Goal: Information Seeking & Learning: Learn about a topic

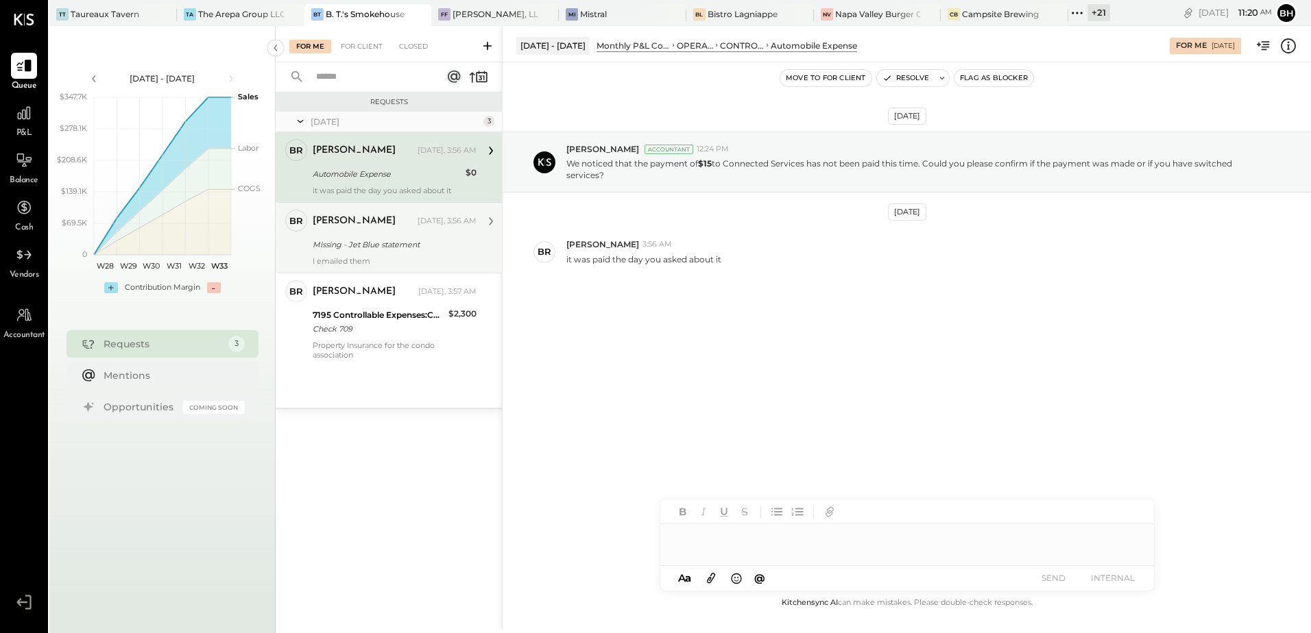
click at [402, 245] on div "Missing - Jet Blue statement" at bounding box center [393, 245] width 160 height 14
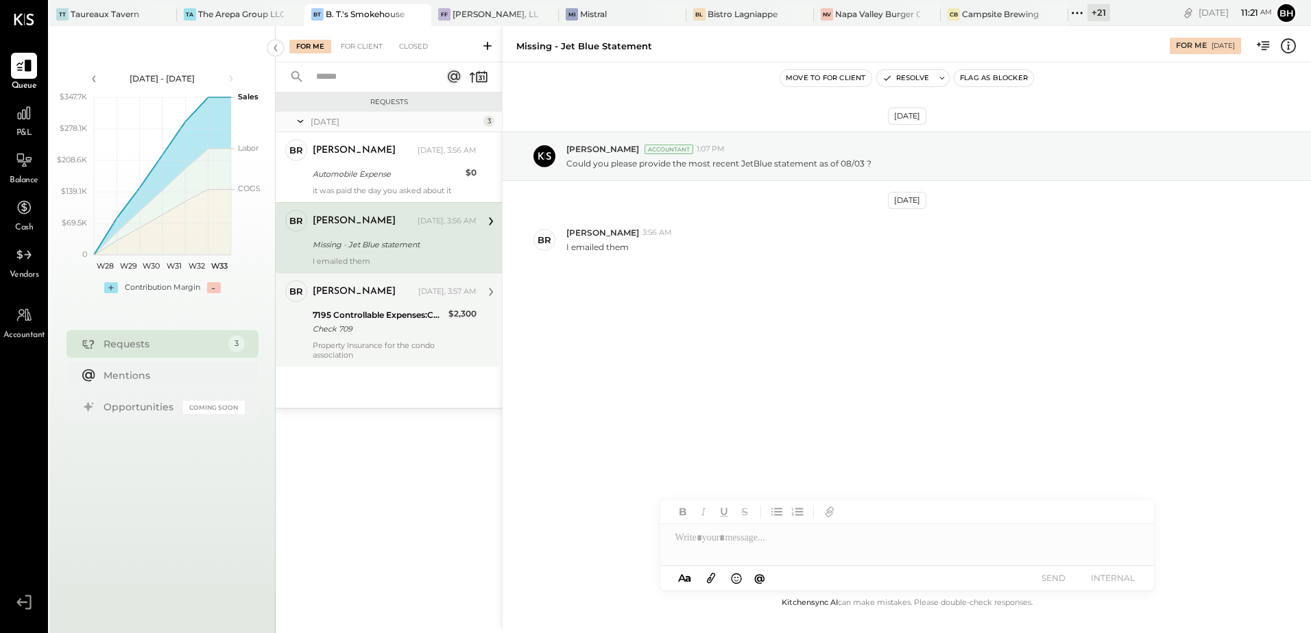
click at [391, 322] on div "Check 709" at bounding box center [379, 329] width 132 height 14
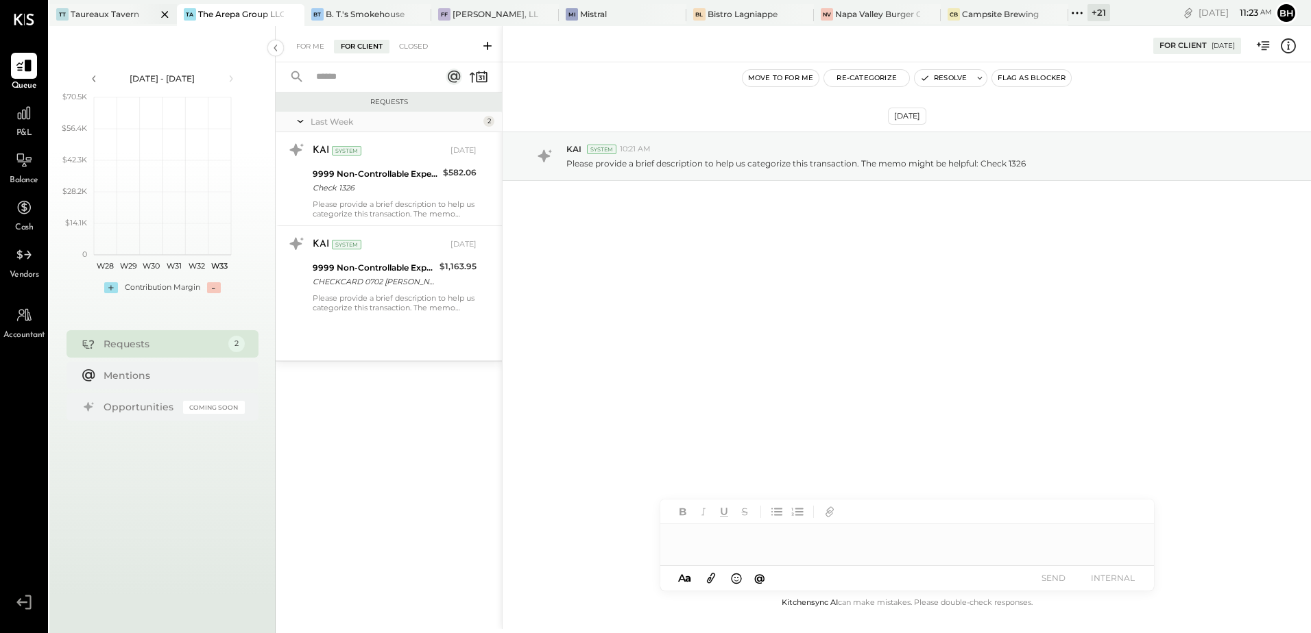
click at [110, 14] on div "Taureaux Tavern" at bounding box center [105, 14] width 69 height 12
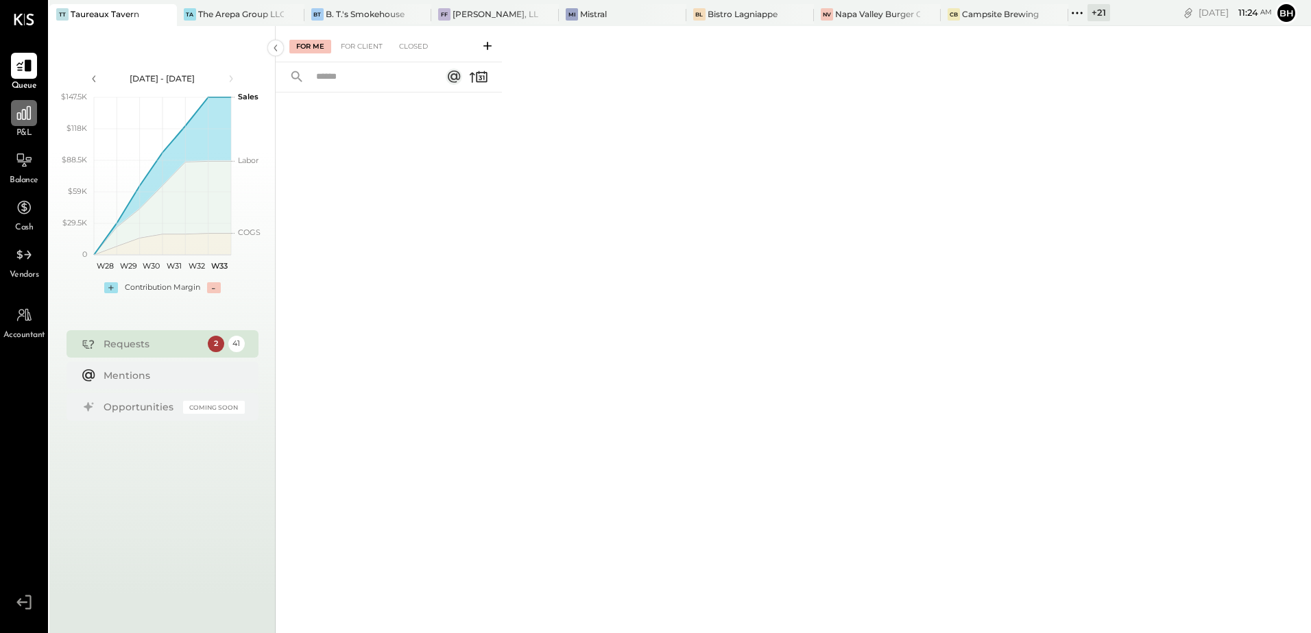
click at [27, 119] on icon at bounding box center [24, 113] width 14 height 14
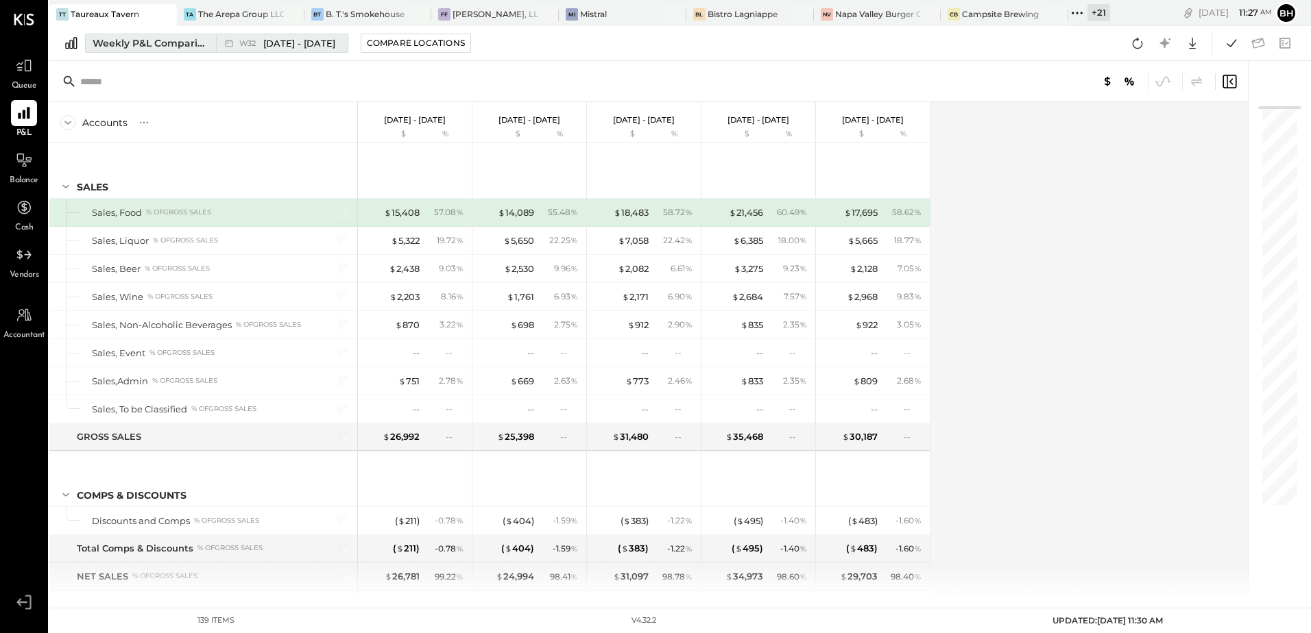
click at [112, 44] on div "Weekly P&L Comparison" at bounding box center [150, 43] width 115 height 14
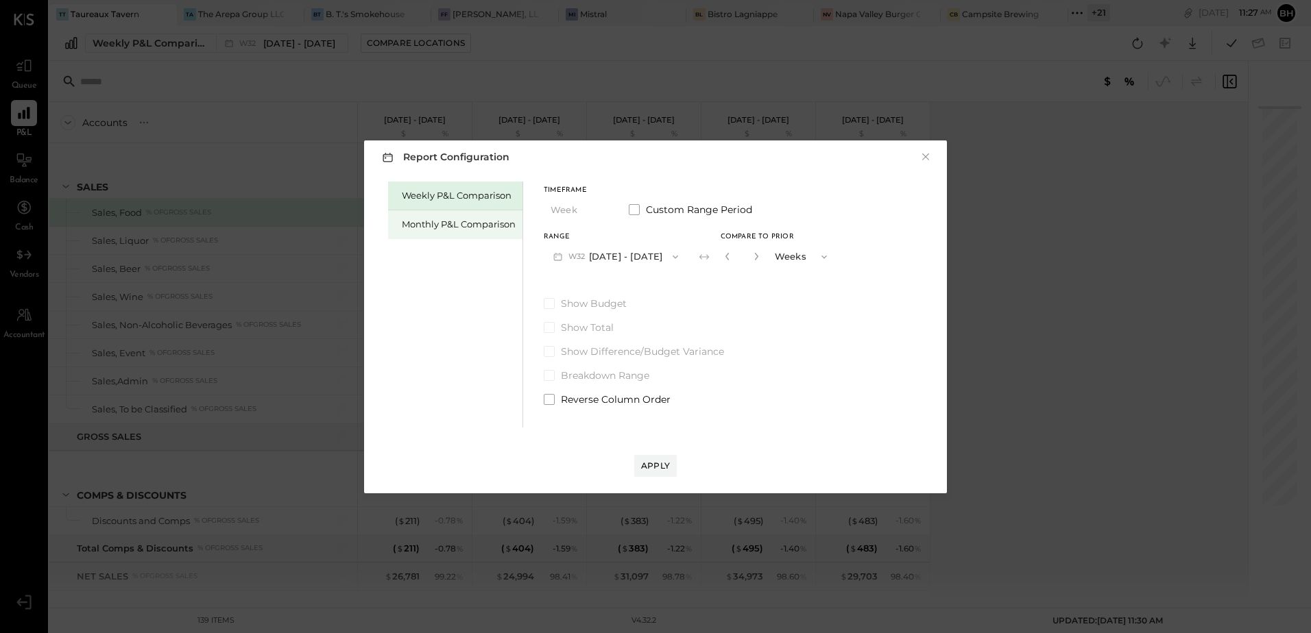
click at [426, 227] on div "Monthly P&L Comparison" at bounding box center [459, 224] width 114 height 13
click at [594, 258] on button "M08 Aug 1 - 31, 2025" at bounding box center [616, 256] width 145 height 25
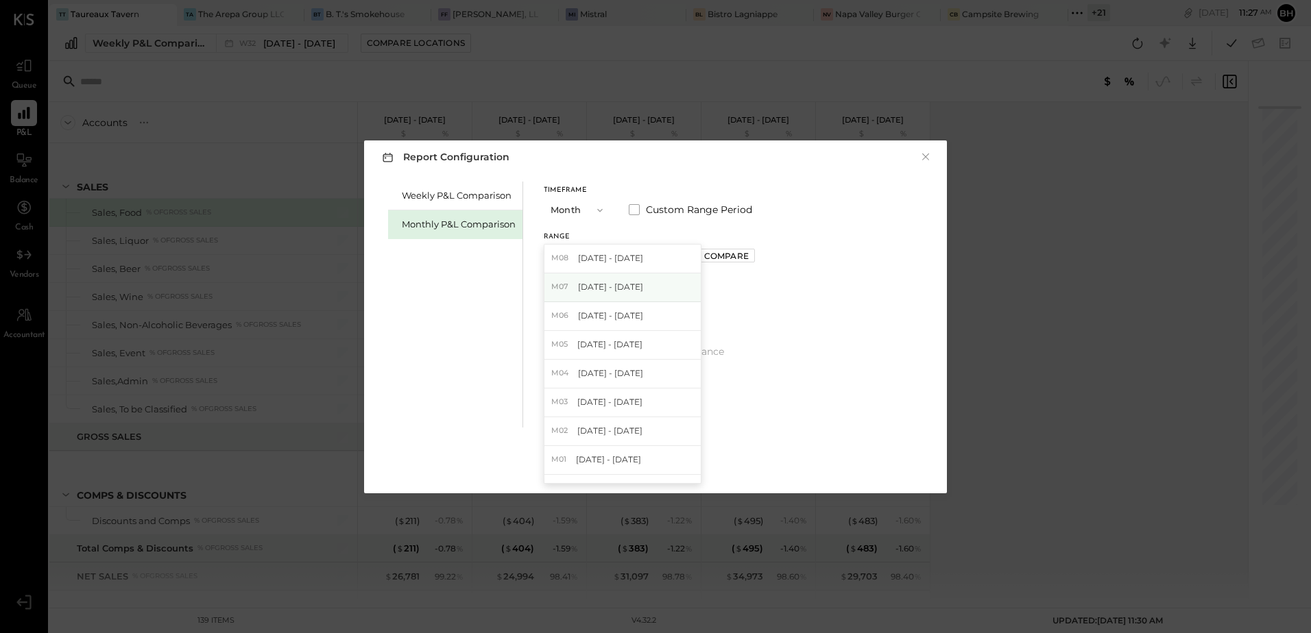
click at [587, 289] on span "Jul 1 - 31, 2025" at bounding box center [610, 287] width 65 height 12
click at [662, 458] on button "Apply" at bounding box center [655, 466] width 42 height 22
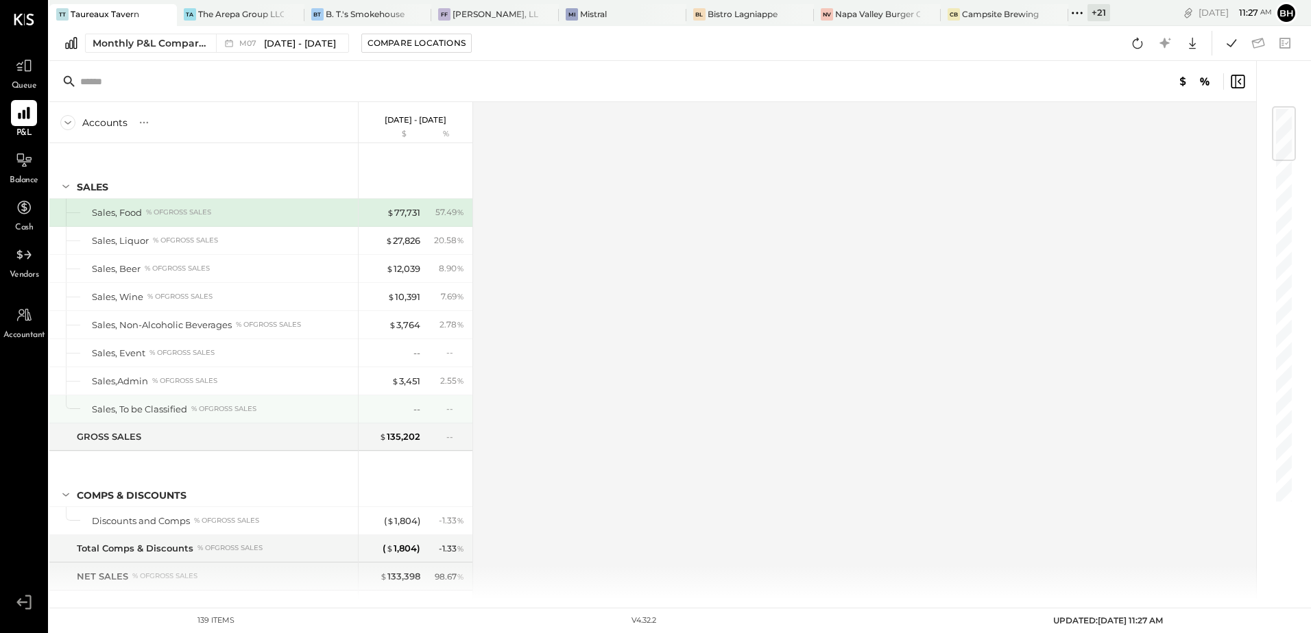
click at [343, 416] on div "Sales, To be Classified % of GROSS SALES" at bounding box center [203, 408] width 308 height 27
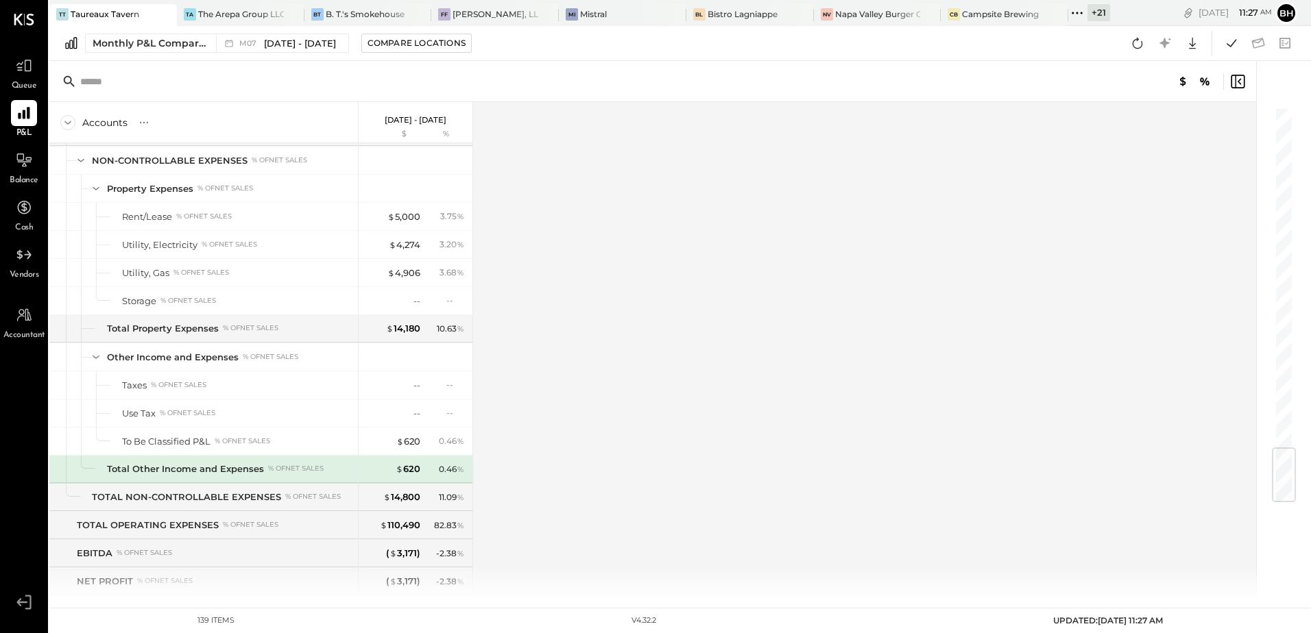
scroll to position [2862, 0]
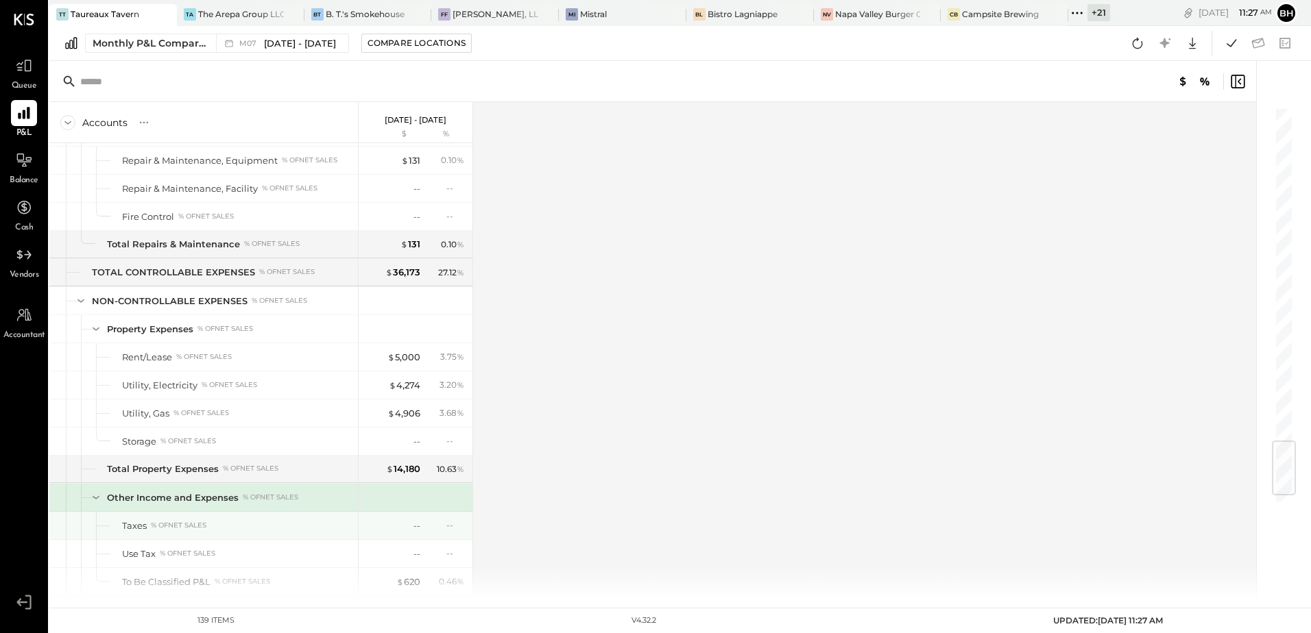
scroll to position [2862, 0]
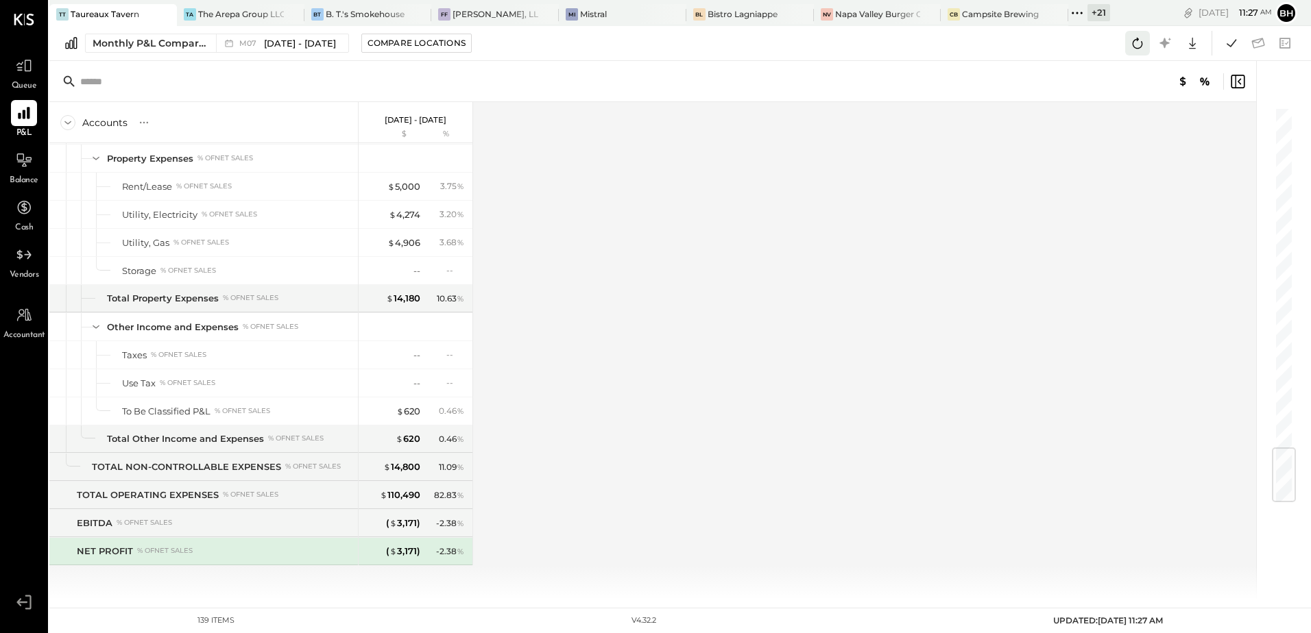
click at [1131, 47] on icon at bounding box center [1137, 43] width 18 height 18
click at [1067, 222] on div "Accounts S % GL Jul 1 - 31, 2025 $ % SALES Sales, Food % of GROSS SALES Sales, …" at bounding box center [653, 351] width 1208 height 498
click at [1232, 40] on icon at bounding box center [1231, 43] width 18 height 18
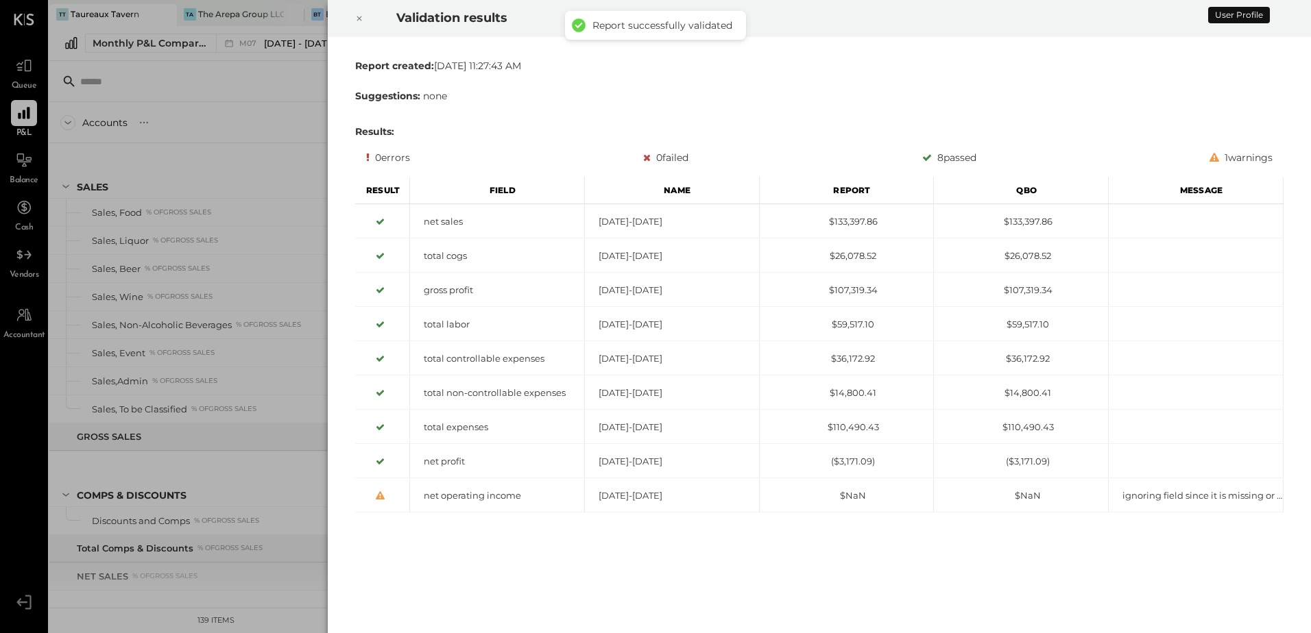
scroll to position [2862, 0]
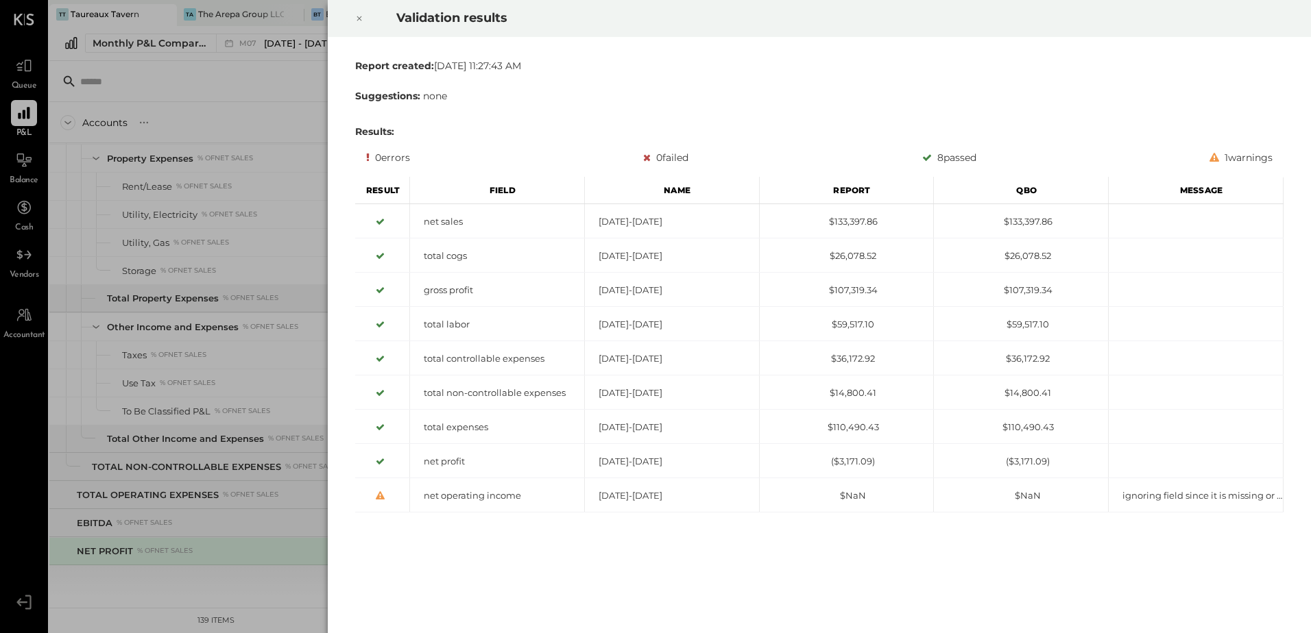
click at [363, 19] on div at bounding box center [359, 18] width 30 height 38
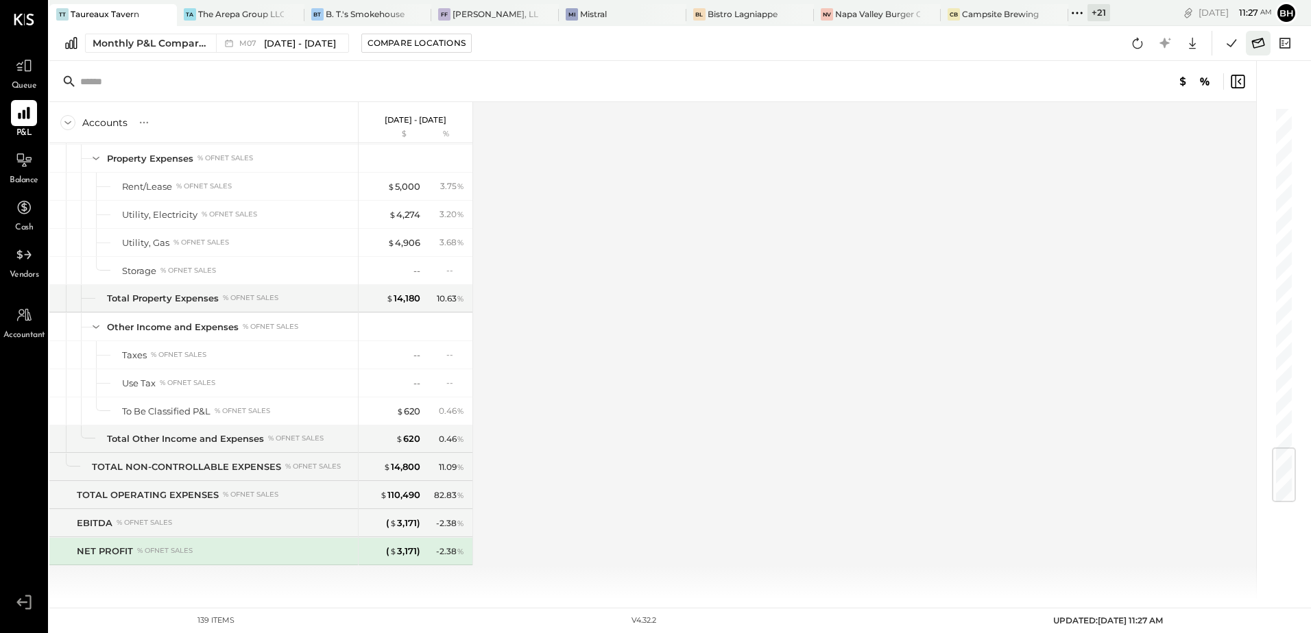
click at [1254, 44] on icon at bounding box center [1258, 43] width 18 height 18
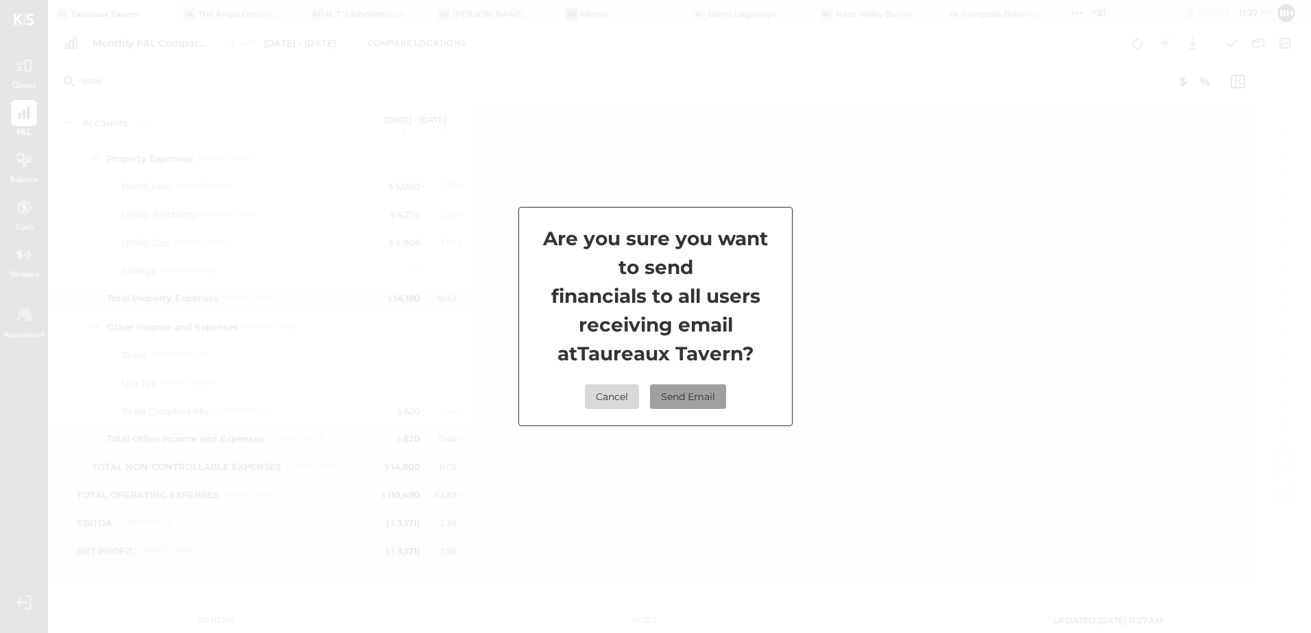
click at [670, 395] on button "Send Email" at bounding box center [688, 397] width 76 height 25
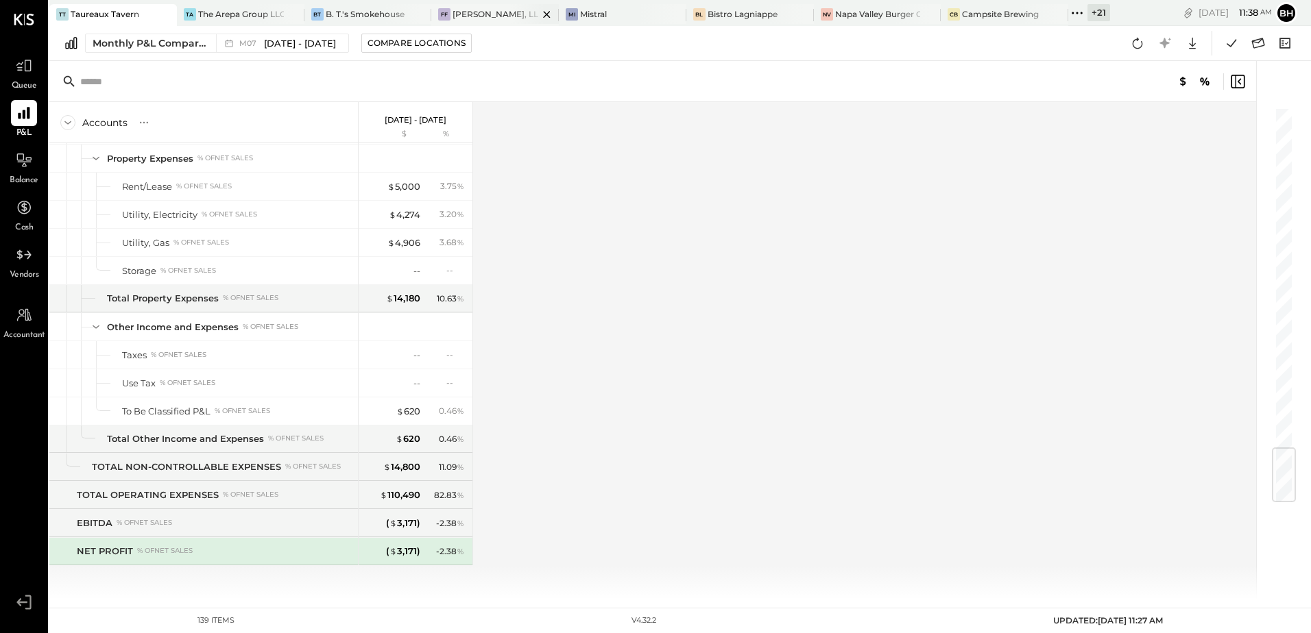
click at [479, 5] on div "FF Francois Franky, LLC" at bounding box center [494, 15] width 127 height 22
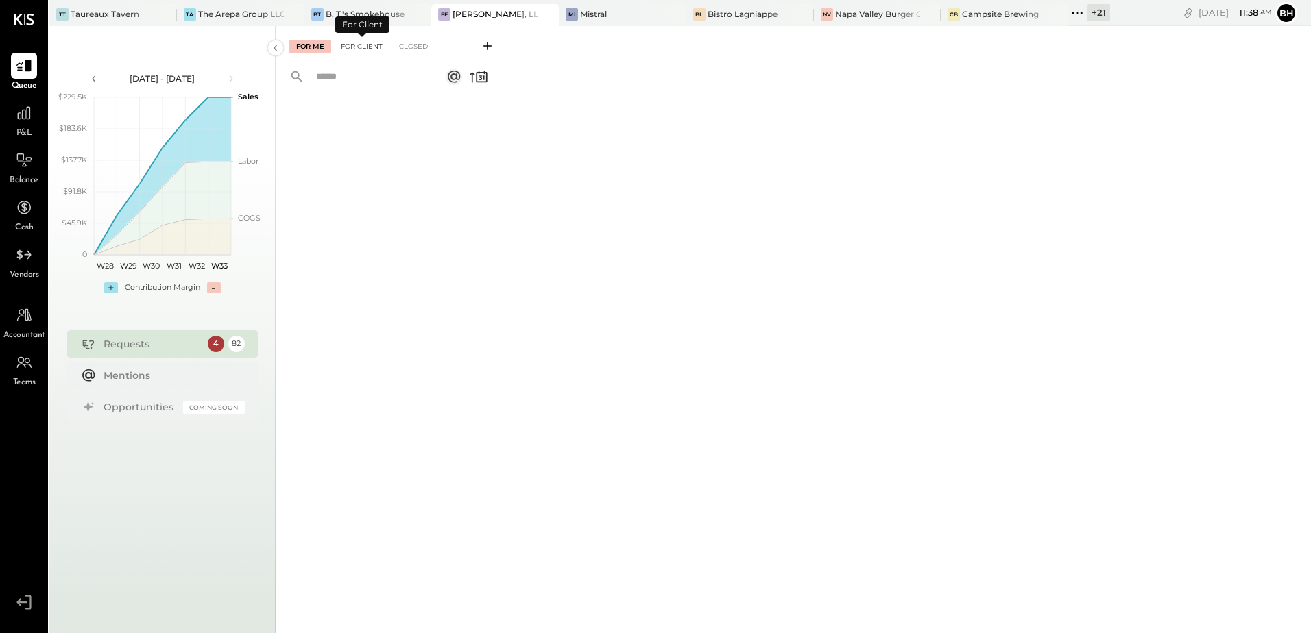
click at [351, 47] on div "For Client" at bounding box center [362, 47] width 56 height 14
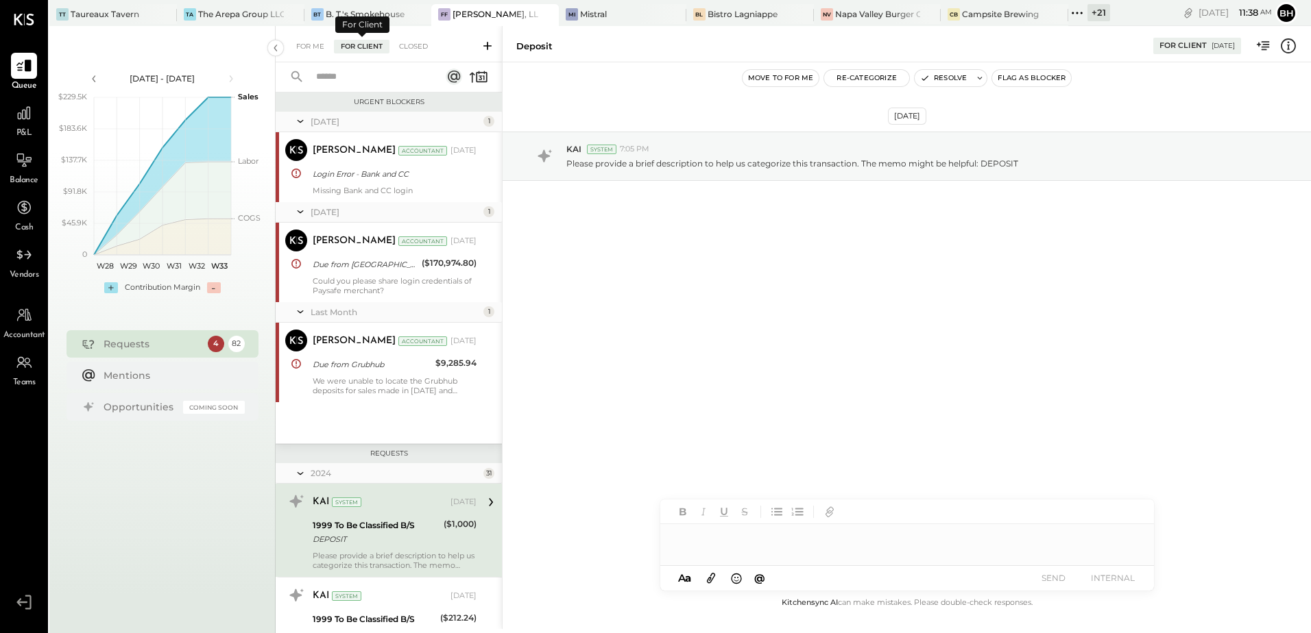
scroll to position [169, 0]
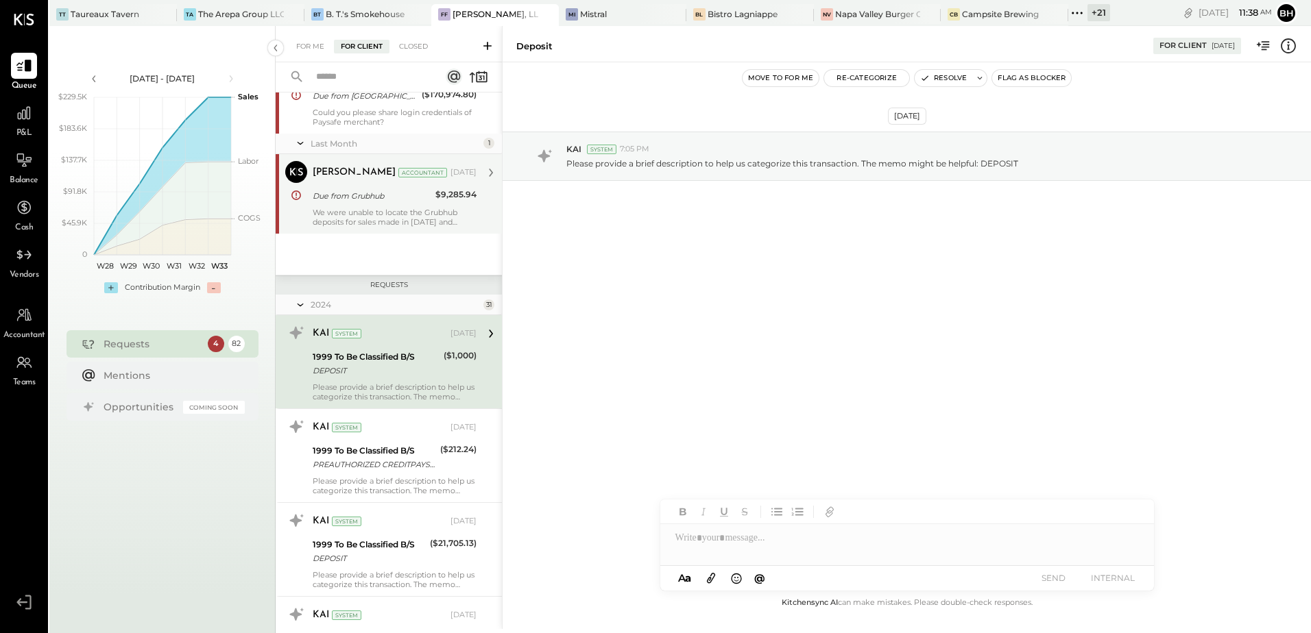
click at [346, 212] on div "We were unable to locate the Grubhub deposits for sales made in January and Feb…" at bounding box center [395, 217] width 164 height 19
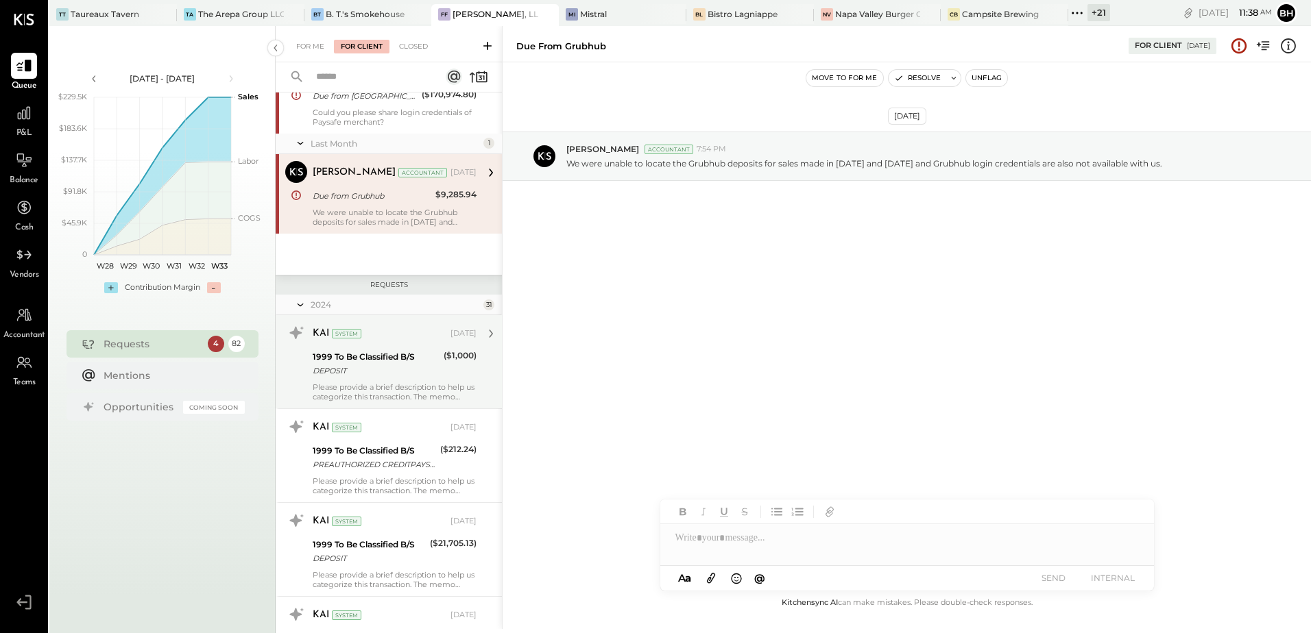
click at [347, 344] on div "KAI System Sep 10, 2024" at bounding box center [395, 333] width 164 height 23
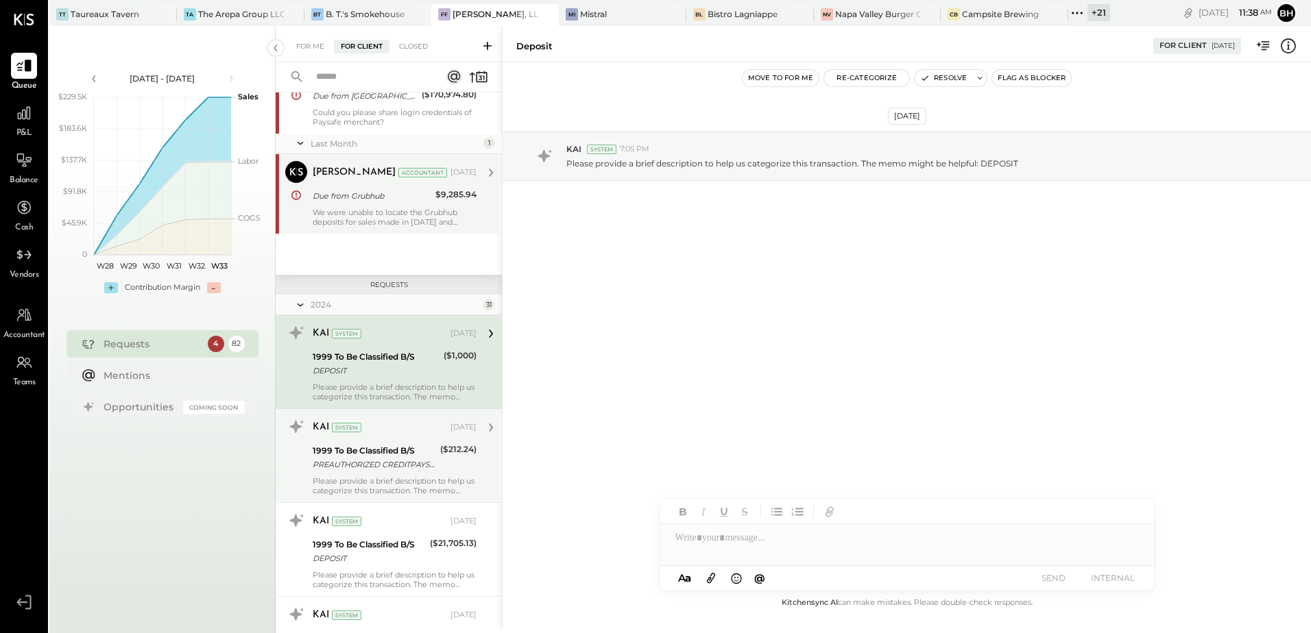
click at [350, 452] on div "1999 To Be Classified B/S" at bounding box center [374, 451] width 123 height 14
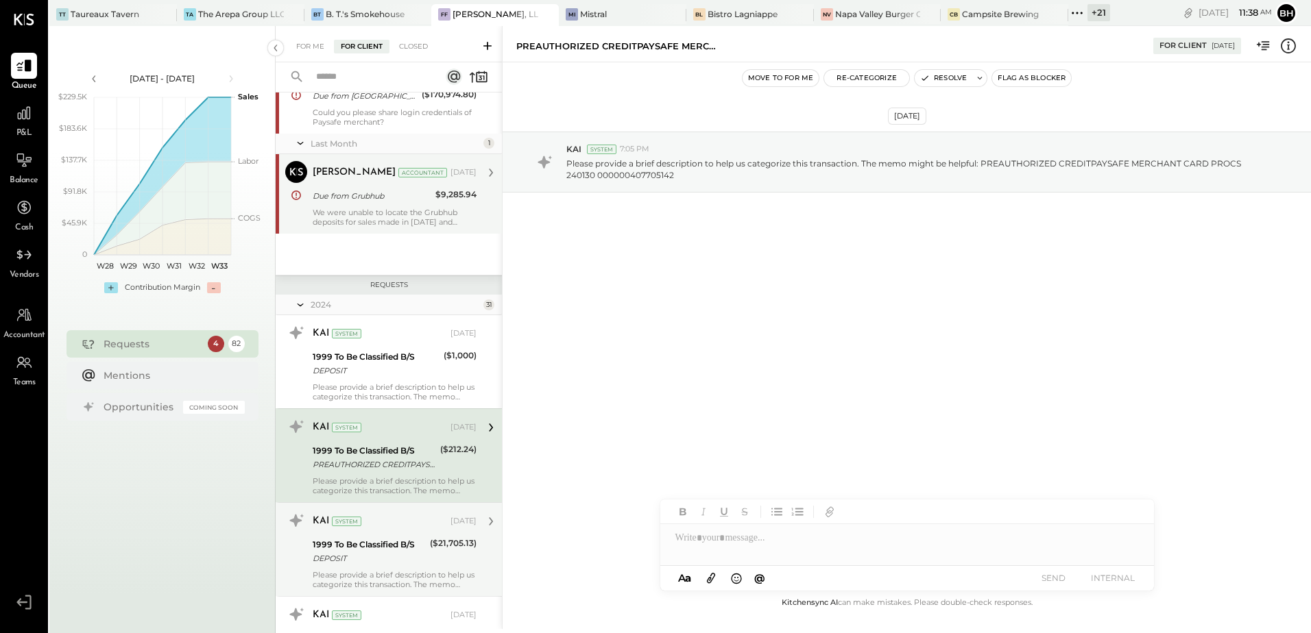
click at [370, 563] on div "DEPOSIT" at bounding box center [369, 559] width 113 height 14
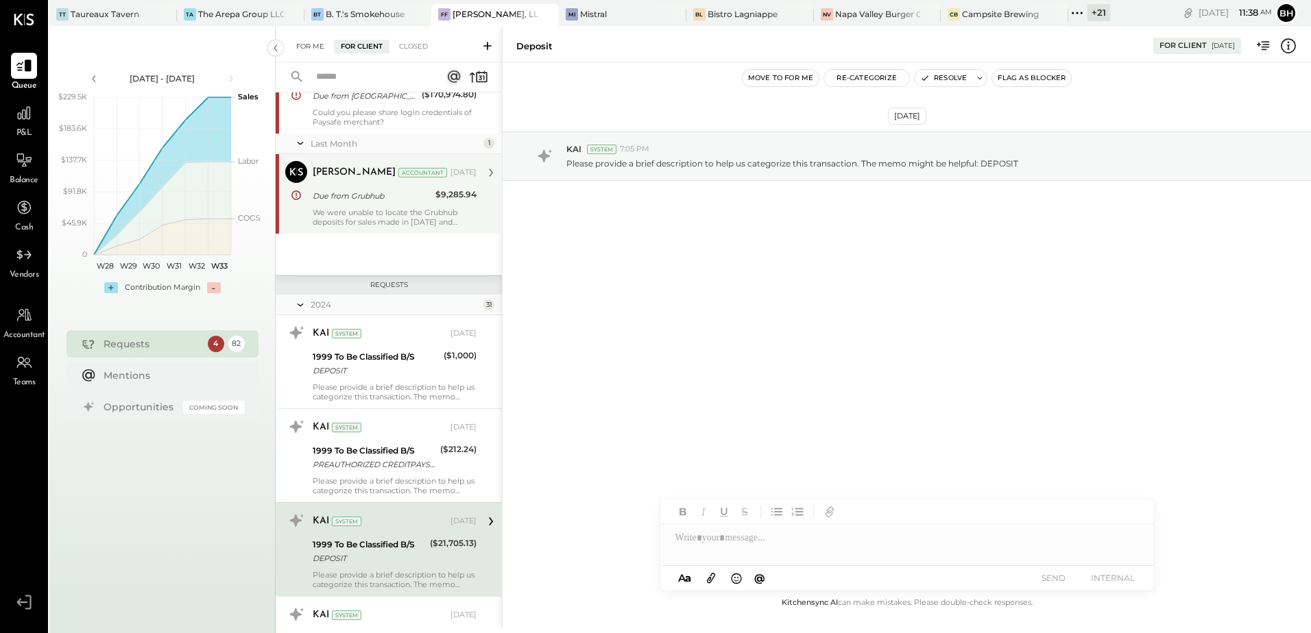
click at [313, 44] on div "For Me" at bounding box center [310, 47] width 42 height 14
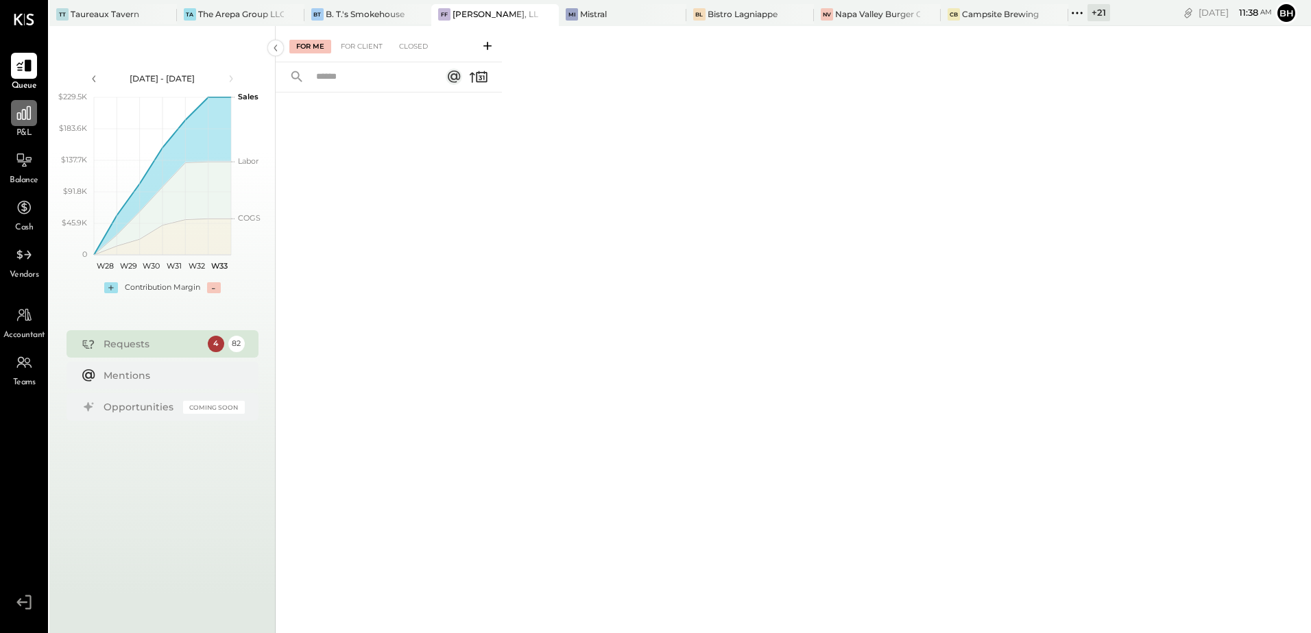
click at [20, 123] on div at bounding box center [24, 113] width 26 height 26
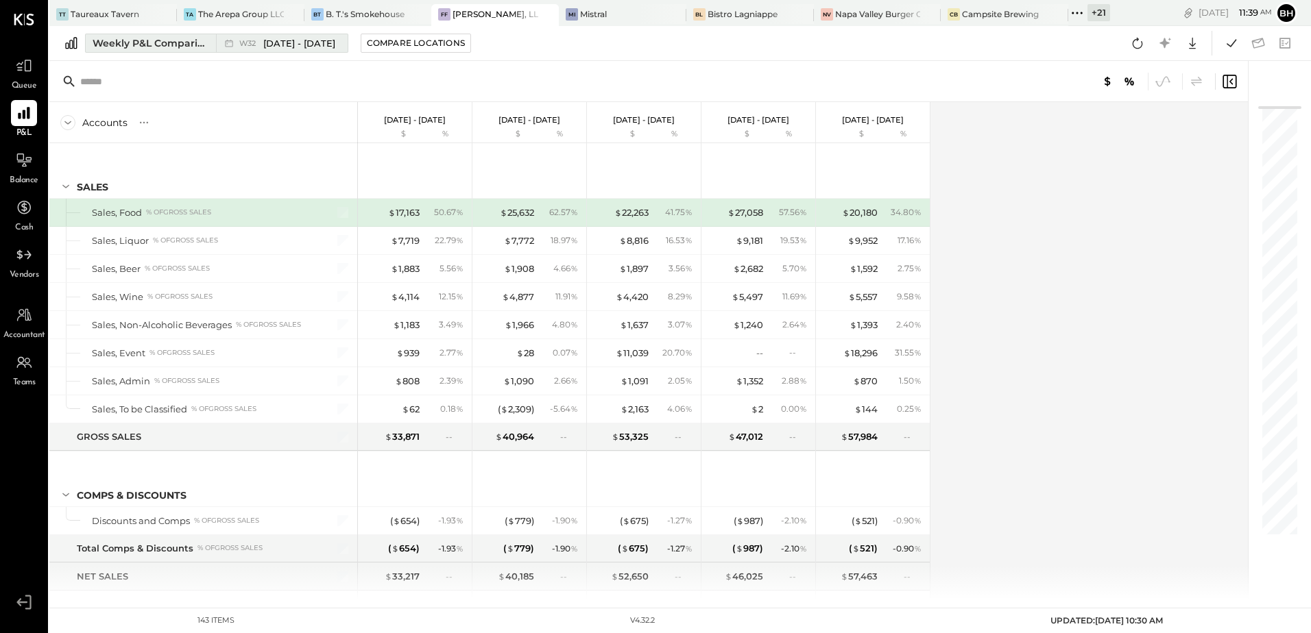
click at [149, 44] on div "Weekly P&L Comparison" at bounding box center [150, 43] width 115 height 14
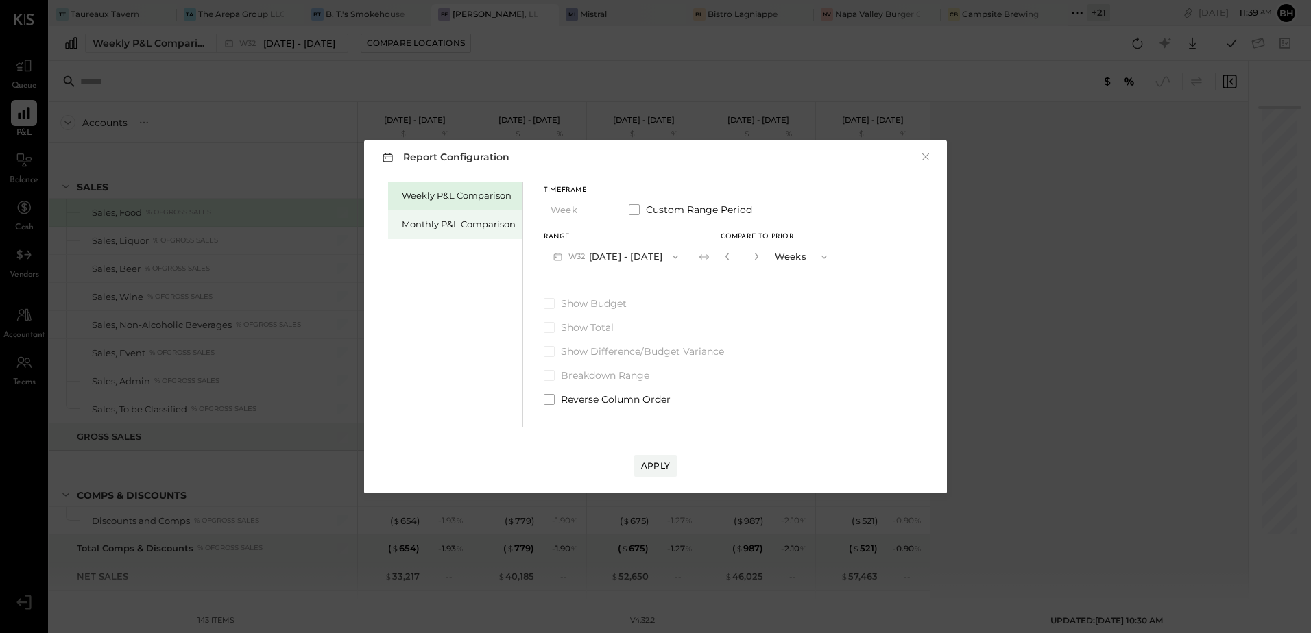
click at [482, 235] on div "Monthly P&L Comparison" at bounding box center [455, 224] width 134 height 29
click at [623, 267] on button "M08 Aug 1 - 31, 2025" at bounding box center [616, 256] width 145 height 25
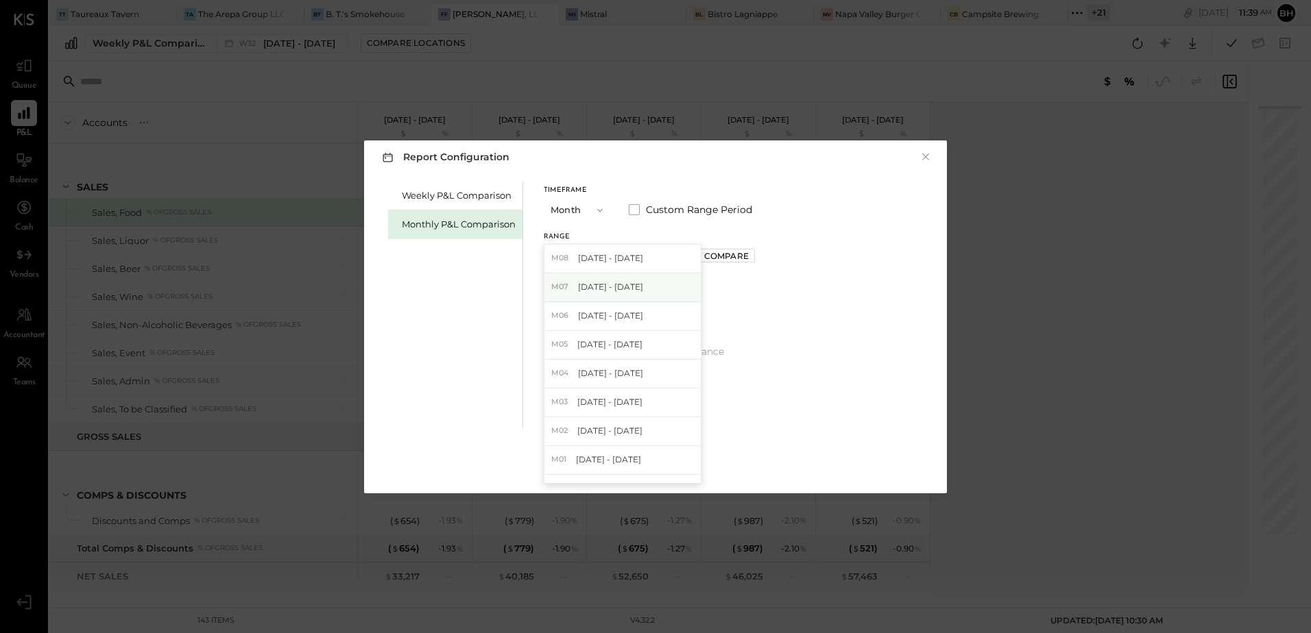
click at [602, 292] on span "Jul 1 - 31, 2025" at bounding box center [610, 287] width 65 height 12
click at [653, 461] on div "Apply" at bounding box center [655, 466] width 29 height 12
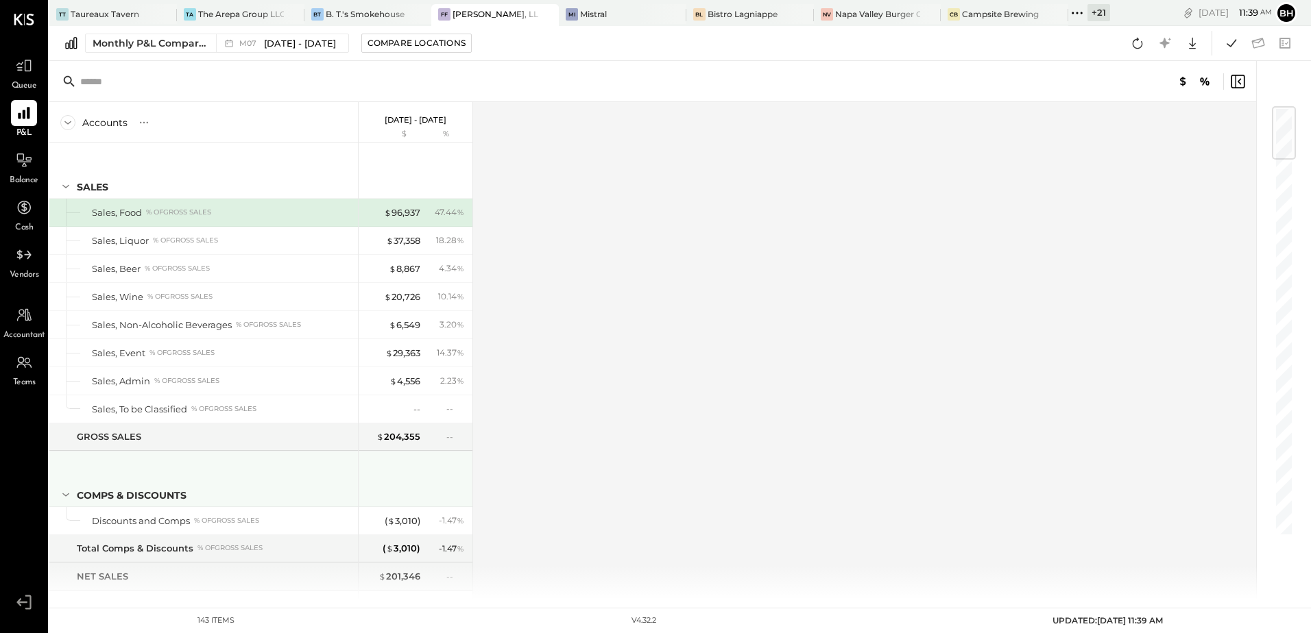
click at [324, 501] on div "Comps & Discounts" at bounding box center [215, 496] width 276 height 14
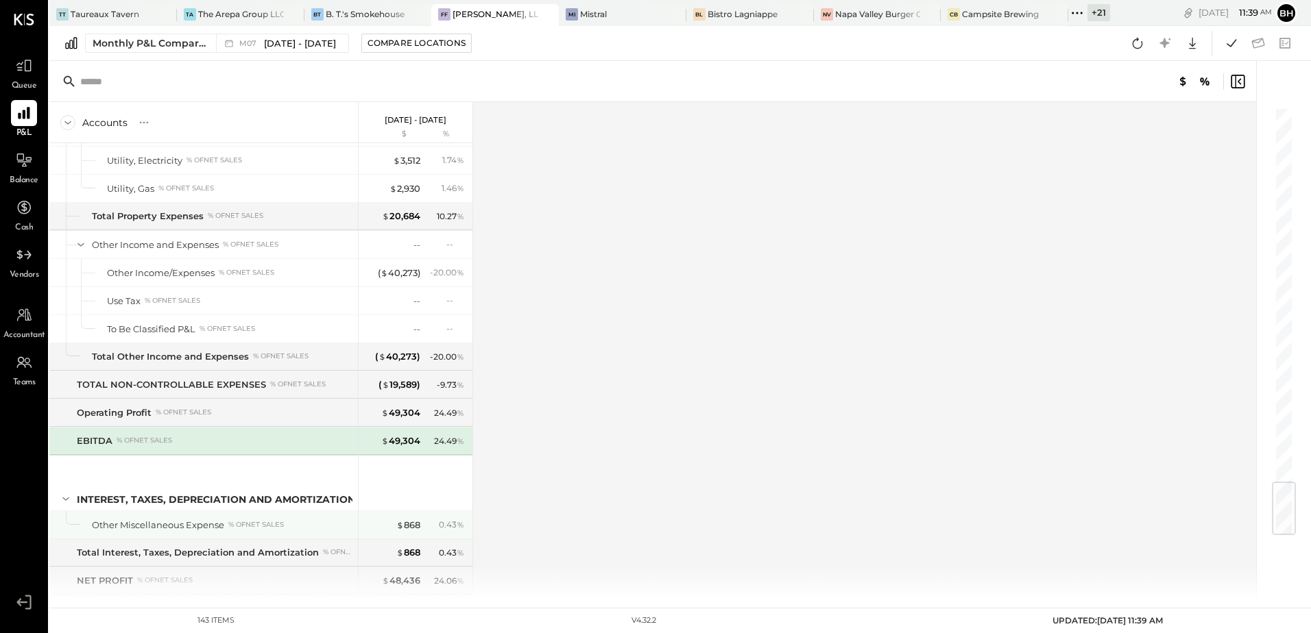
scroll to position [3197, 0]
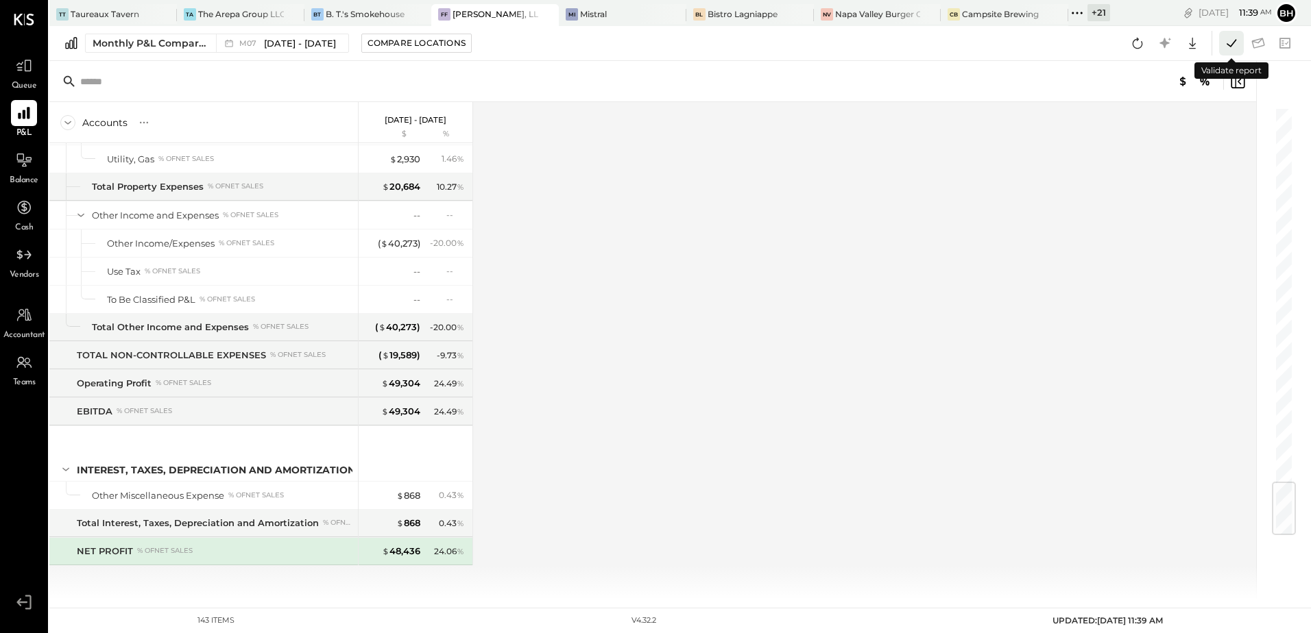
click at [1228, 42] on icon at bounding box center [1231, 43] width 18 height 18
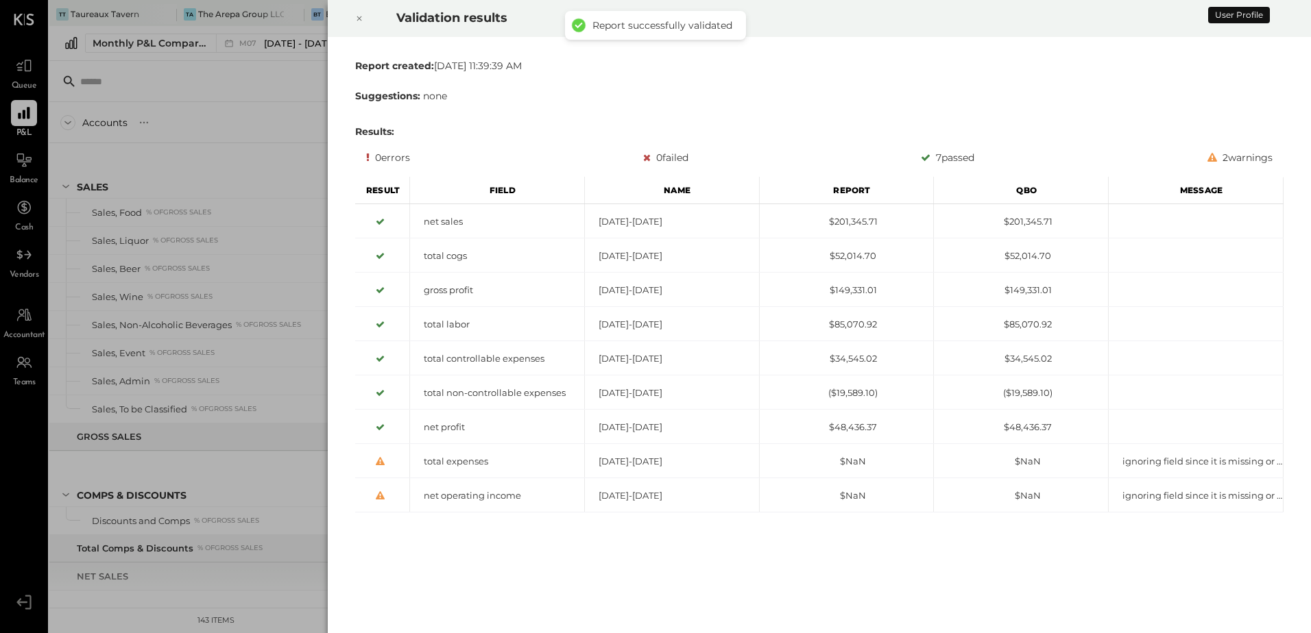
scroll to position [3197, 0]
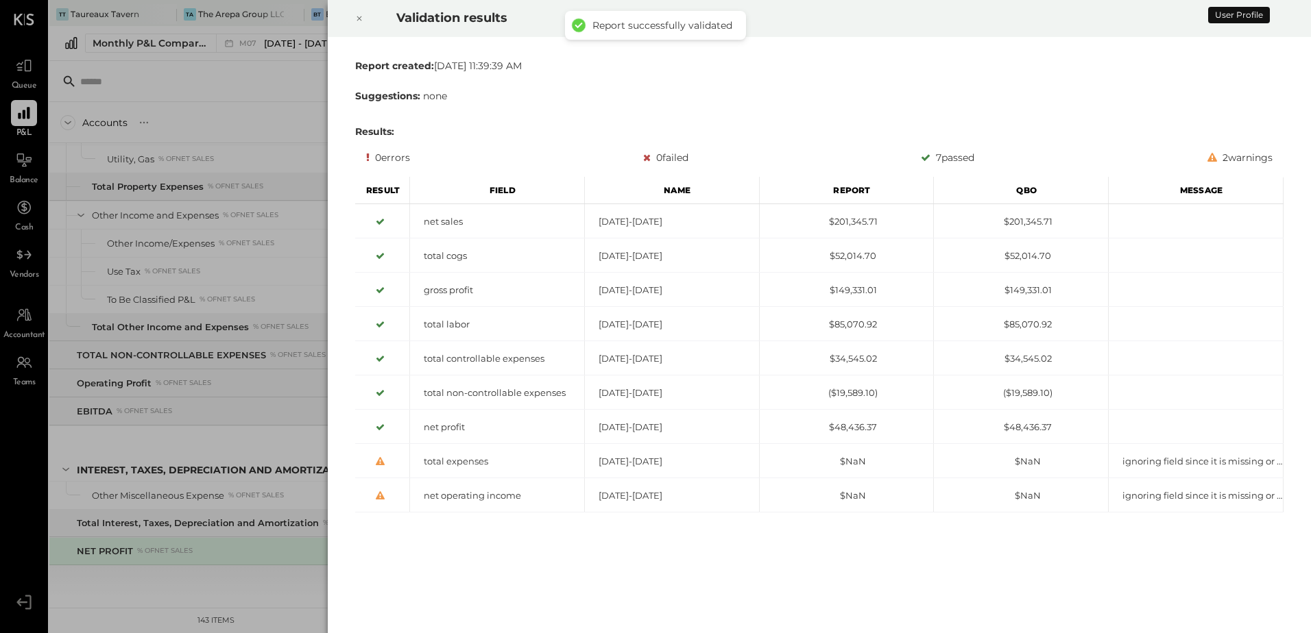
click at [355, 14] on icon at bounding box center [359, 18] width 8 height 16
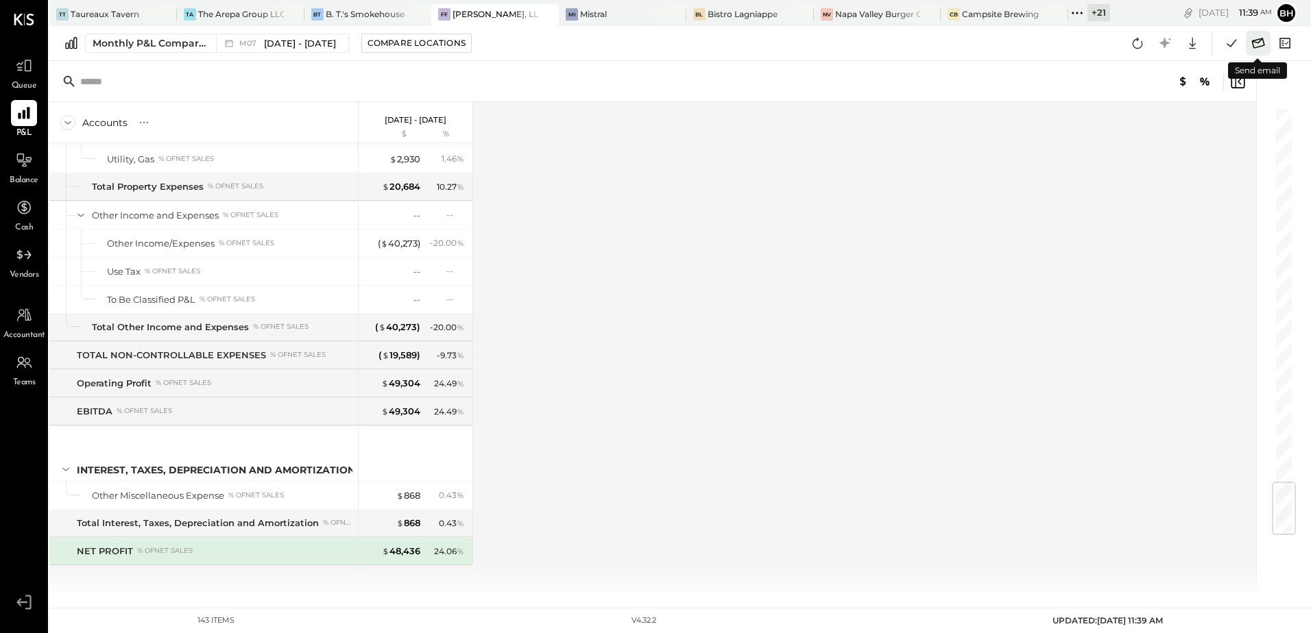
click at [1254, 40] on icon at bounding box center [1258, 43] width 18 height 18
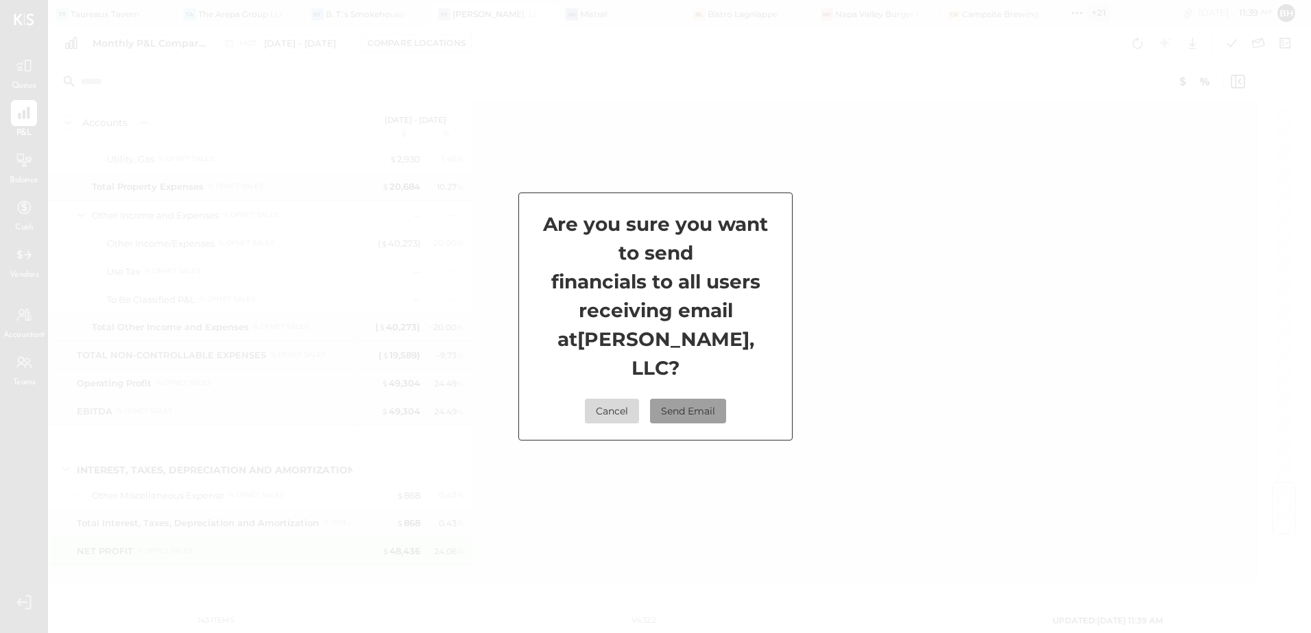
click at [667, 399] on button "Send Email" at bounding box center [688, 411] width 76 height 25
